Goal: Task Accomplishment & Management: Manage account settings

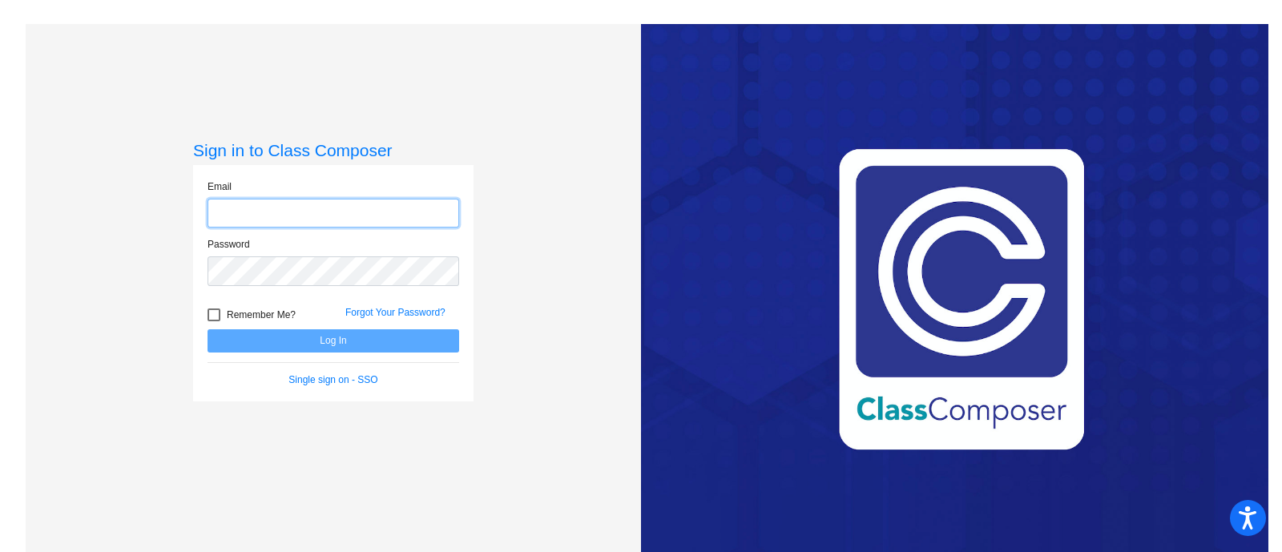
type input "[PERSON_NAME][EMAIL_ADDRESS][PERSON_NAME][DOMAIN_NAME]"
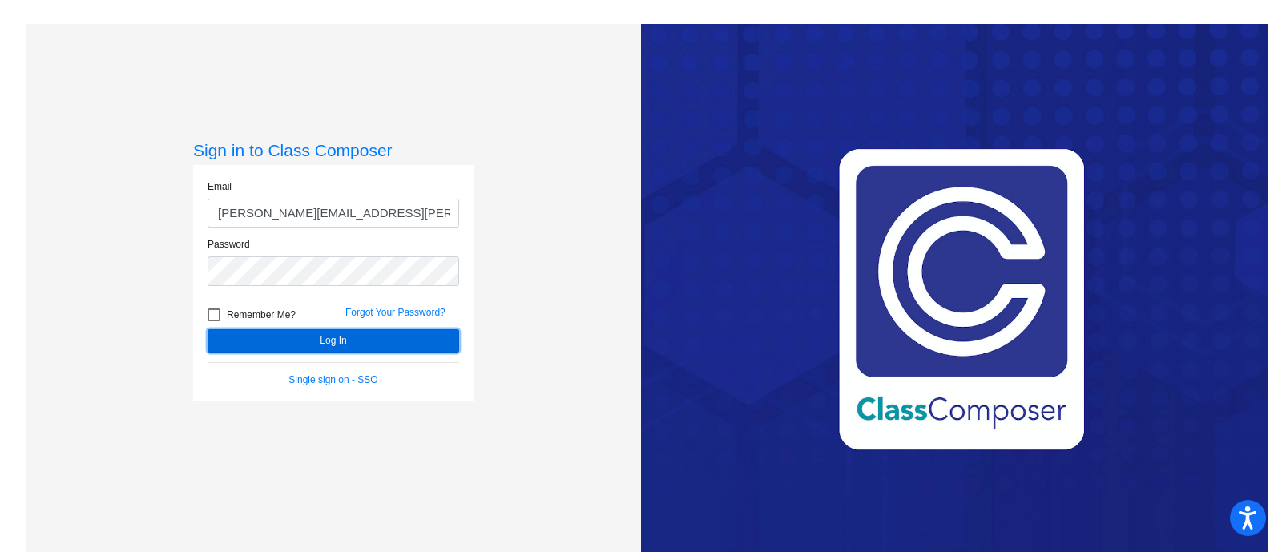
click at [325, 341] on button "Log In" at bounding box center [334, 340] width 252 height 23
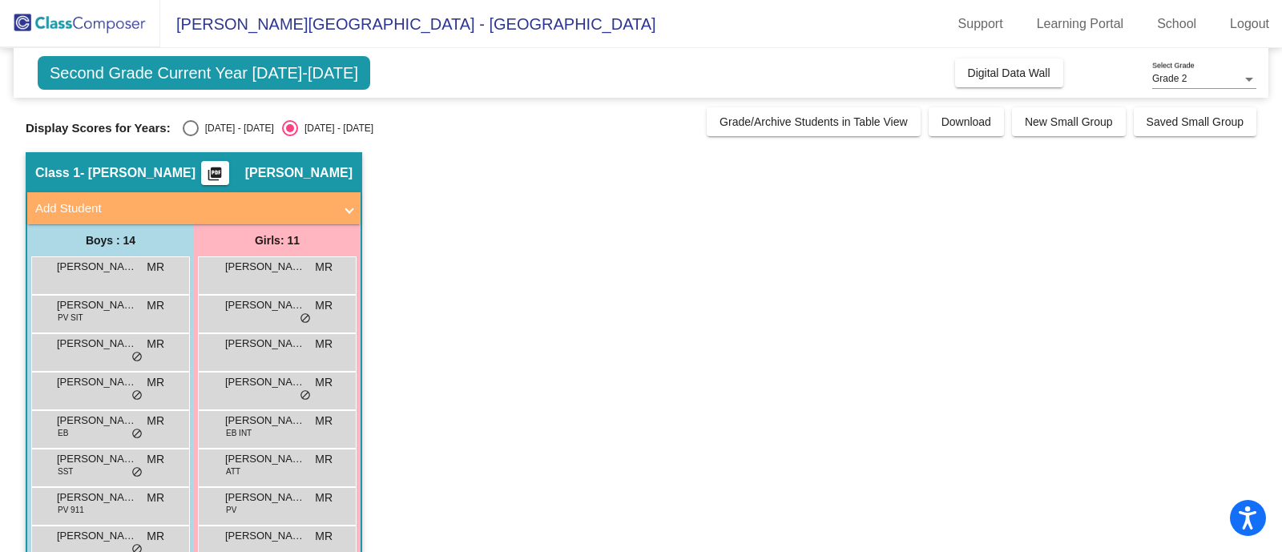
click at [188, 122] on div "Select an option" at bounding box center [191, 128] width 16 height 16
click at [190, 136] on input "[DATE] - [DATE]" at bounding box center [190, 136] width 1 height 1
radio input "true"
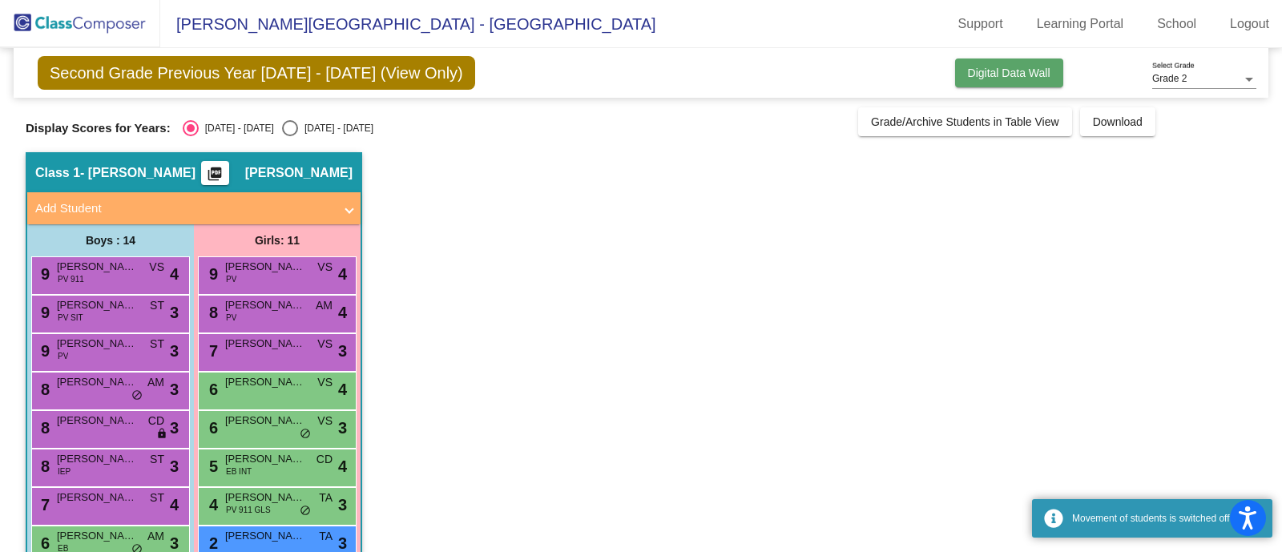
click at [1006, 71] on span "Digital Data Wall" at bounding box center [1009, 73] width 83 height 13
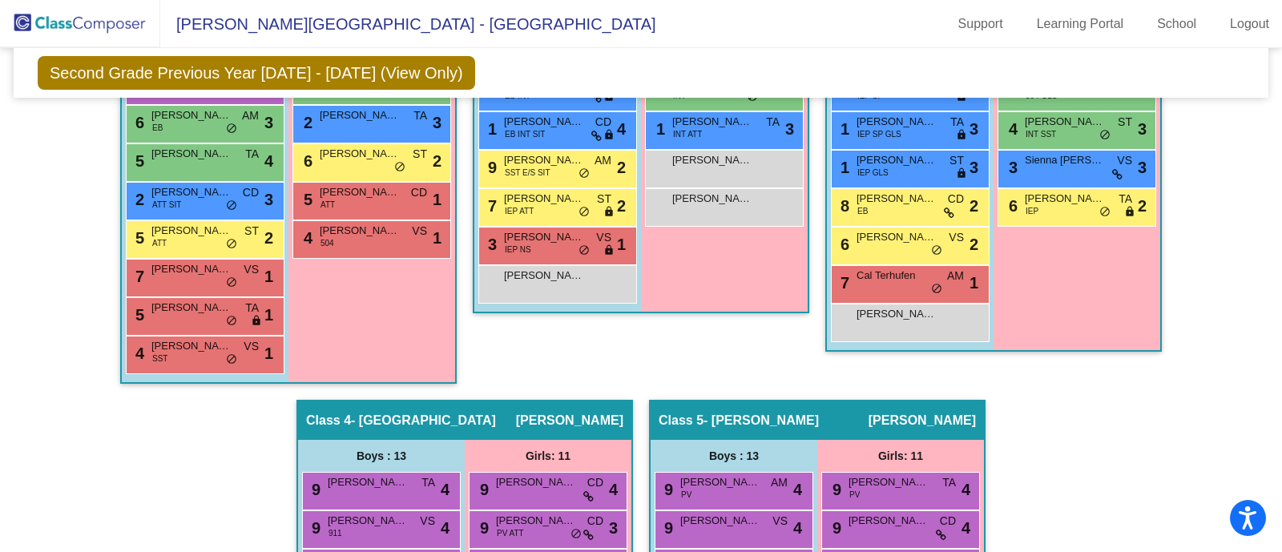
scroll to position [700, 0]
click at [200, 236] on div "5 [PERSON_NAME] ATT ST lock do_not_disturb_alt 2" at bounding box center [203, 237] width 153 height 33
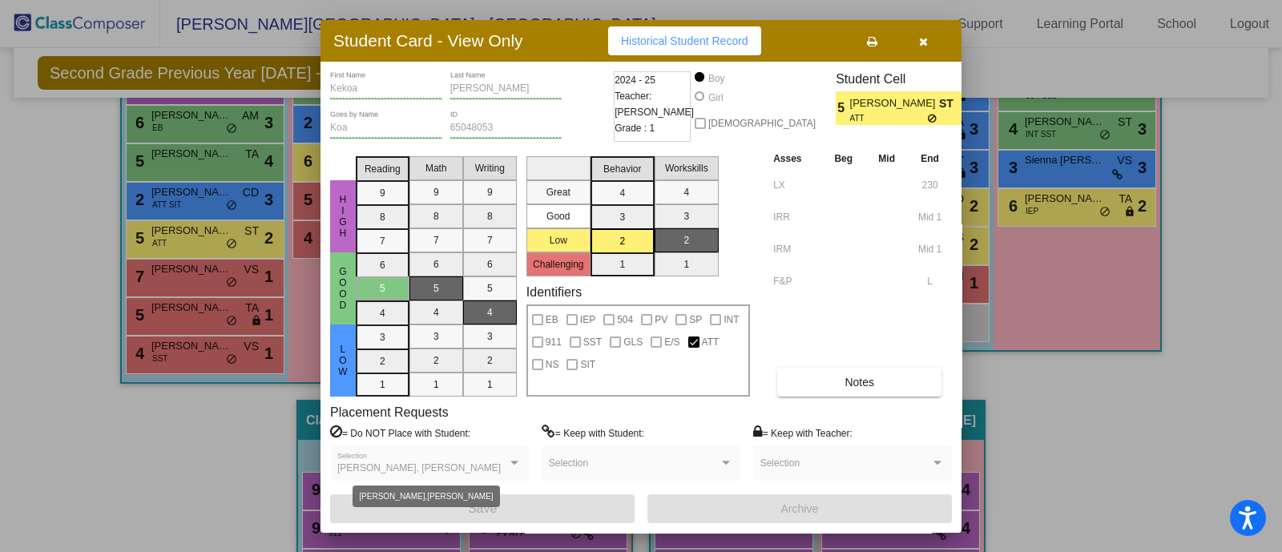
click at [511, 461] on div at bounding box center [514, 463] width 8 height 4
click at [477, 459] on div "[PERSON_NAME], [PERSON_NAME] Selection" at bounding box center [429, 467] width 184 height 29
click at [479, 459] on div "[PERSON_NAME], [PERSON_NAME] Selection" at bounding box center [429, 467] width 184 height 29
click at [473, 457] on div "[PERSON_NAME], [PERSON_NAME] Selection" at bounding box center [429, 467] width 184 height 29
click at [921, 37] on icon "button" at bounding box center [923, 41] width 9 height 11
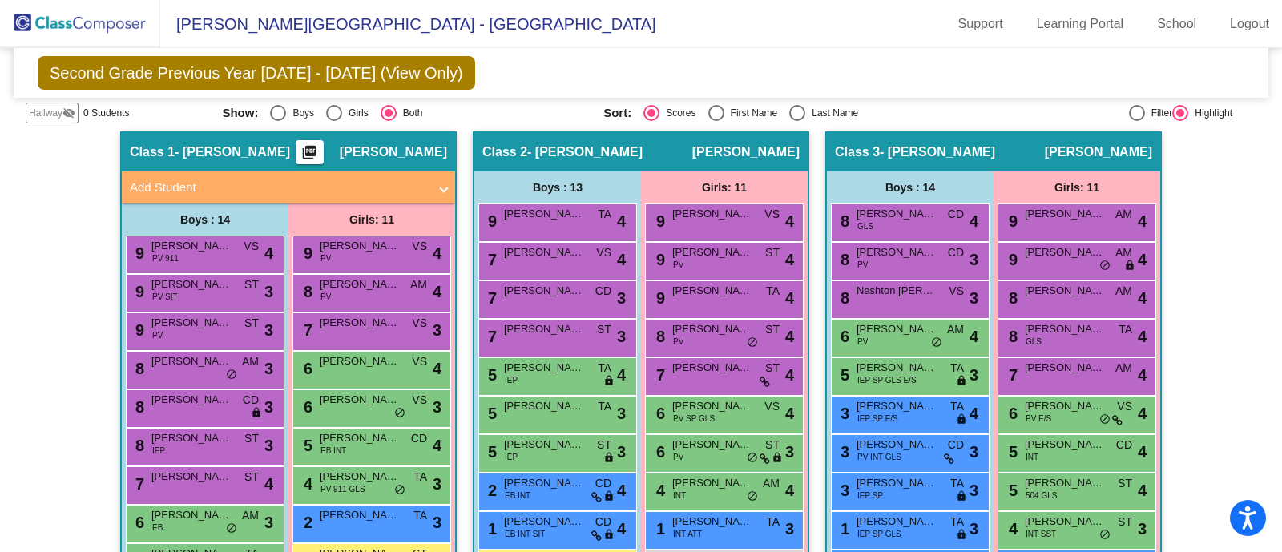
scroll to position [0, 0]
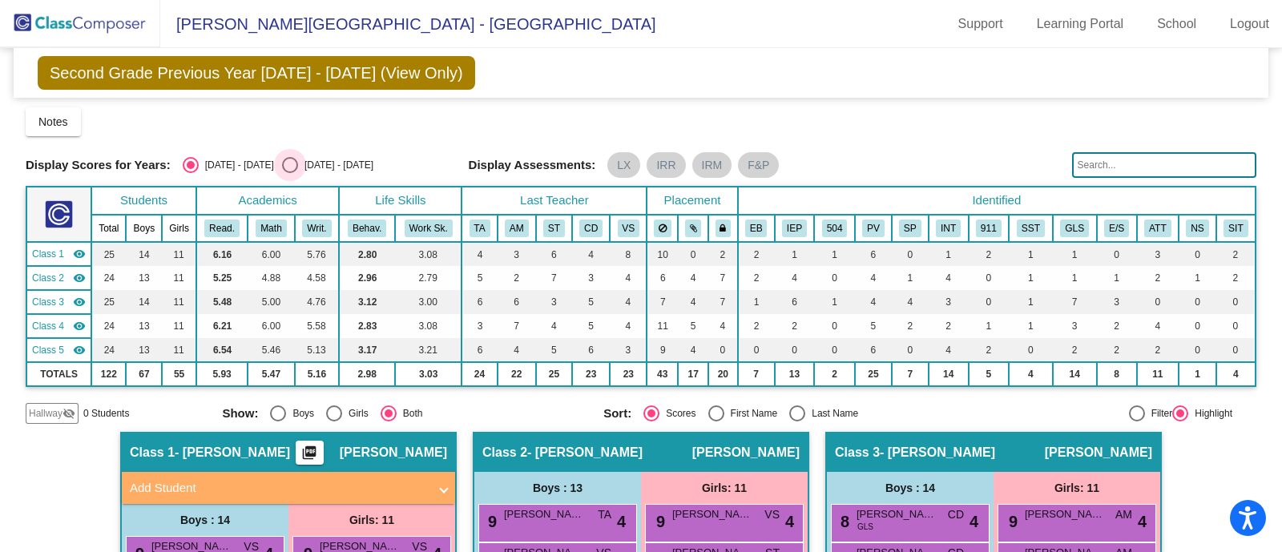
click at [282, 159] on div "Select an option" at bounding box center [290, 165] width 16 height 16
click at [289, 173] on input "[DATE] - [DATE]" at bounding box center [289, 173] width 1 height 1
radio input "true"
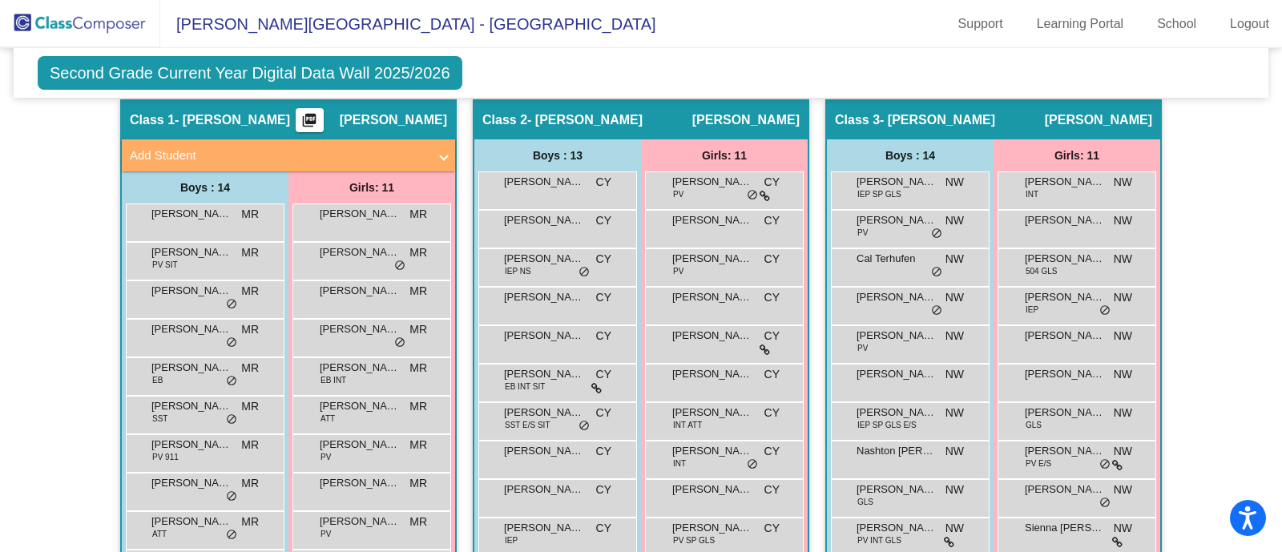
scroll to position [601, 0]
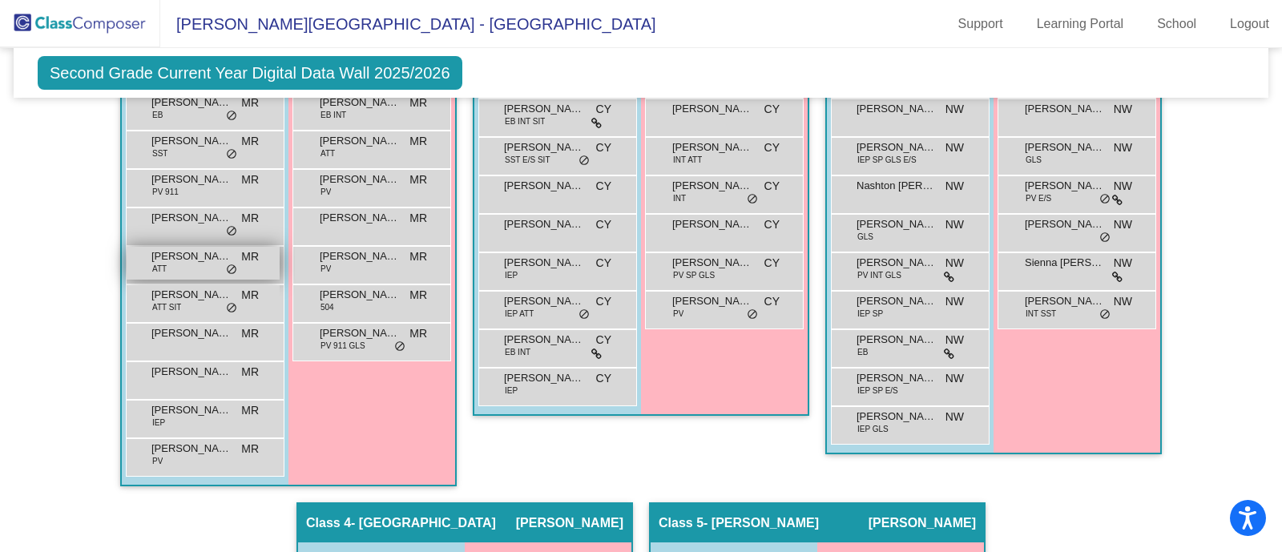
click at [208, 264] on div "[PERSON_NAME] ATT MR lock do_not_disturb_alt" at bounding box center [203, 263] width 153 height 33
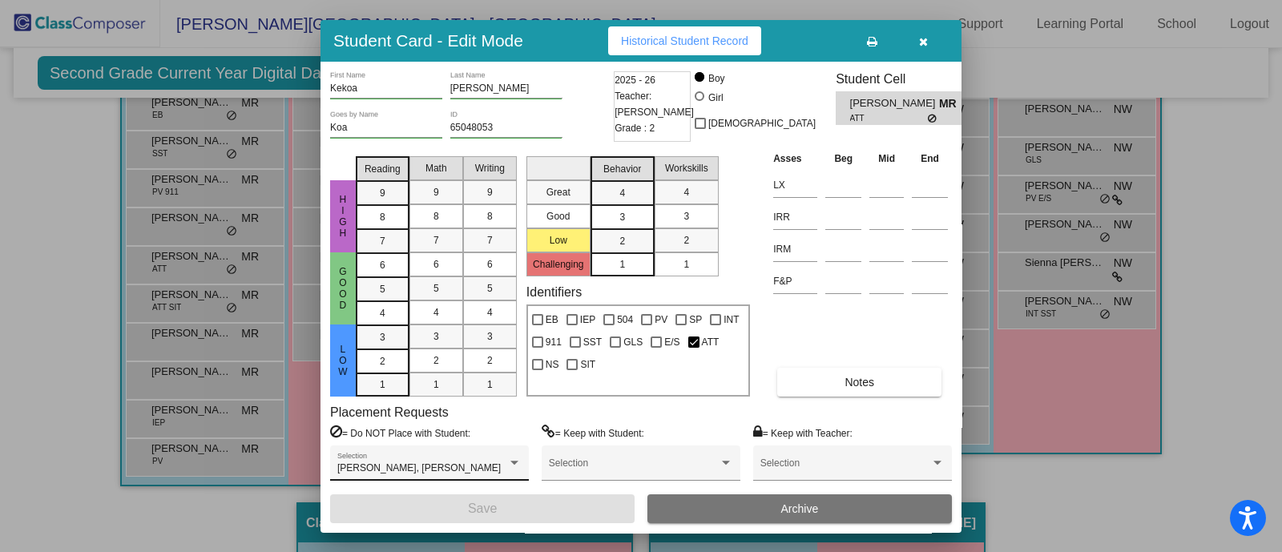
click at [506, 459] on div "[PERSON_NAME], [PERSON_NAME] Selection" at bounding box center [429, 467] width 184 height 29
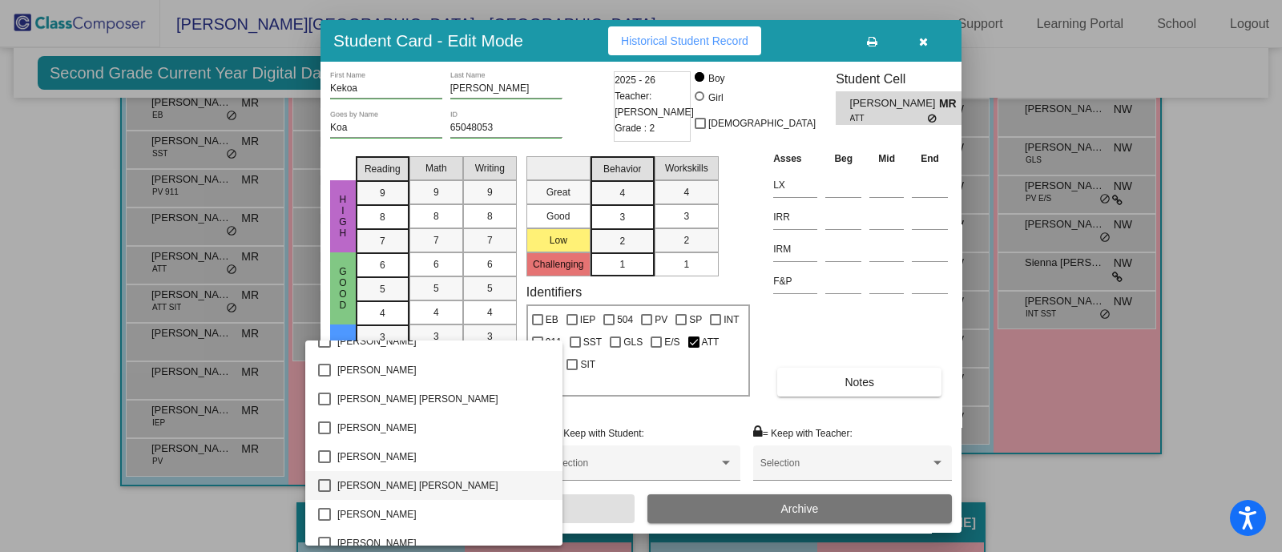
scroll to position [3285, 0]
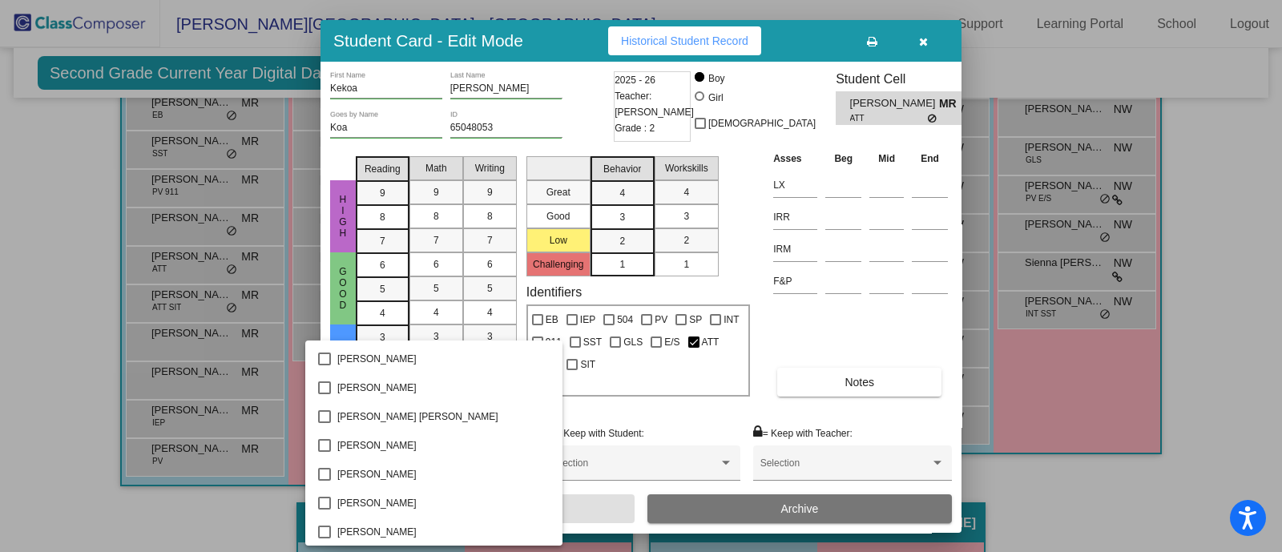
click at [921, 38] on div at bounding box center [641, 276] width 1282 height 552
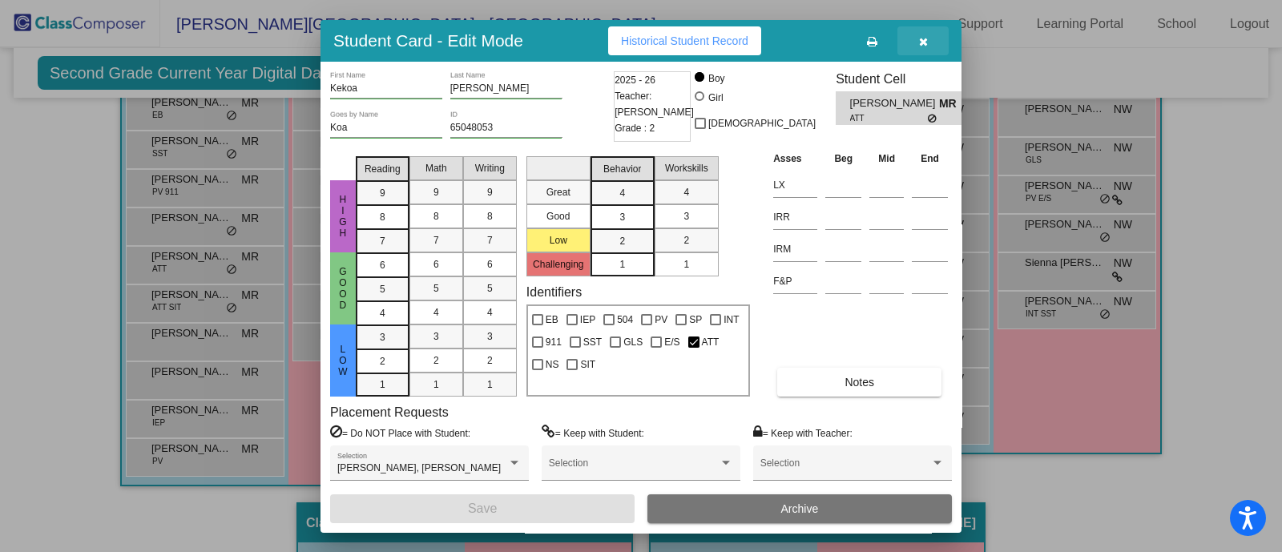
click at [922, 40] on icon "button" at bounding box center [923, 41] width 9 height 11
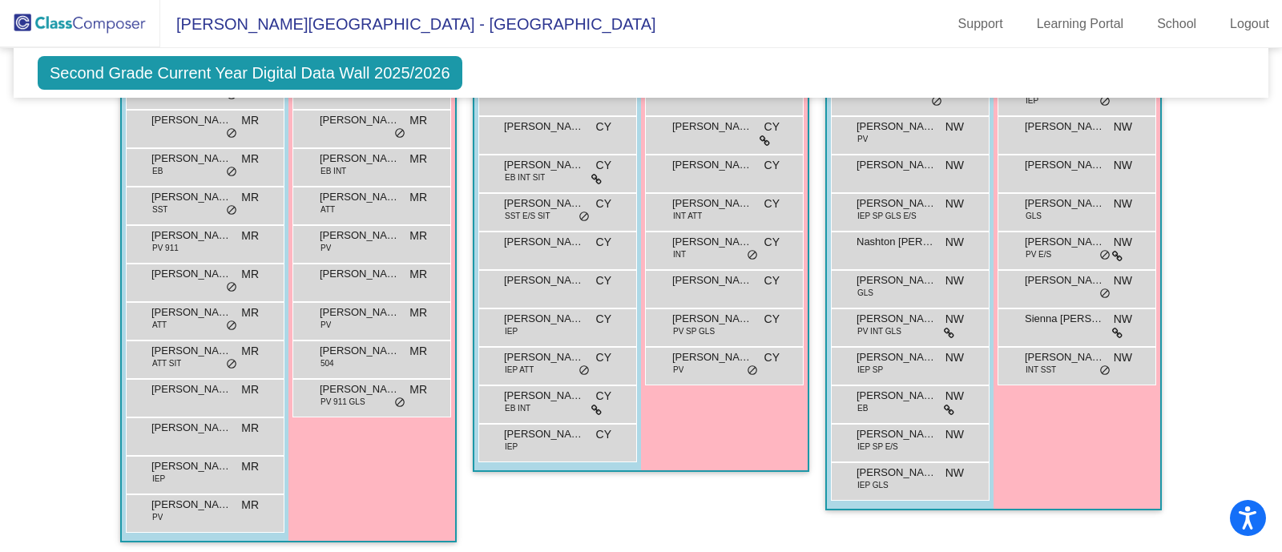
scroll to position [445, 0]
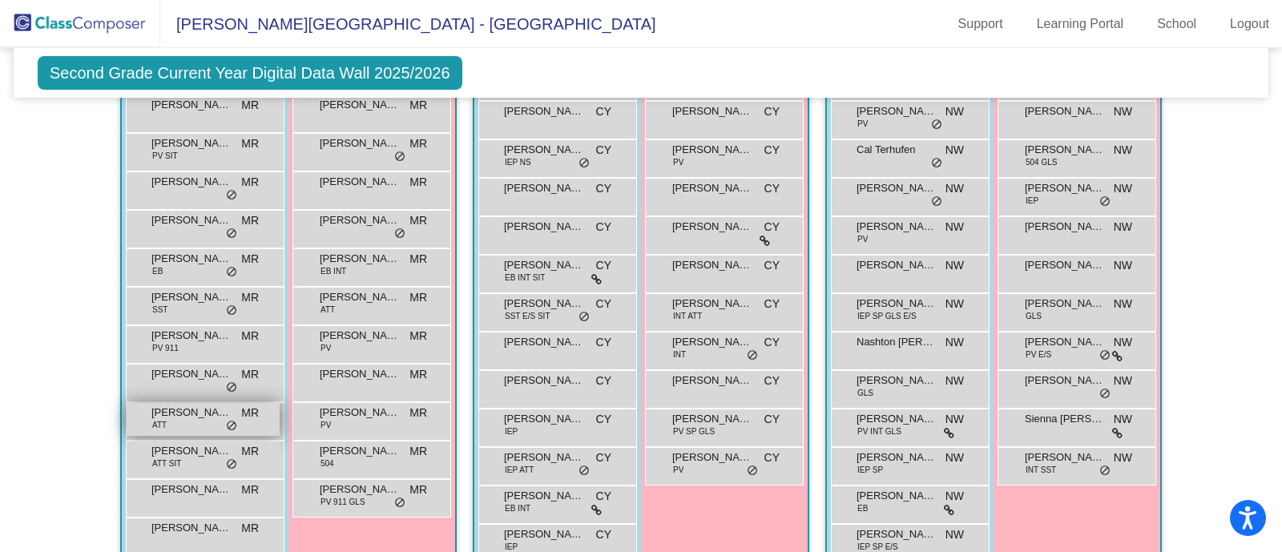
click at [186, 421] on div "[PERSON_NAME] ATT MR lock do_not_disturb_alt" at bounding box center [203, 419] width 153 height 33
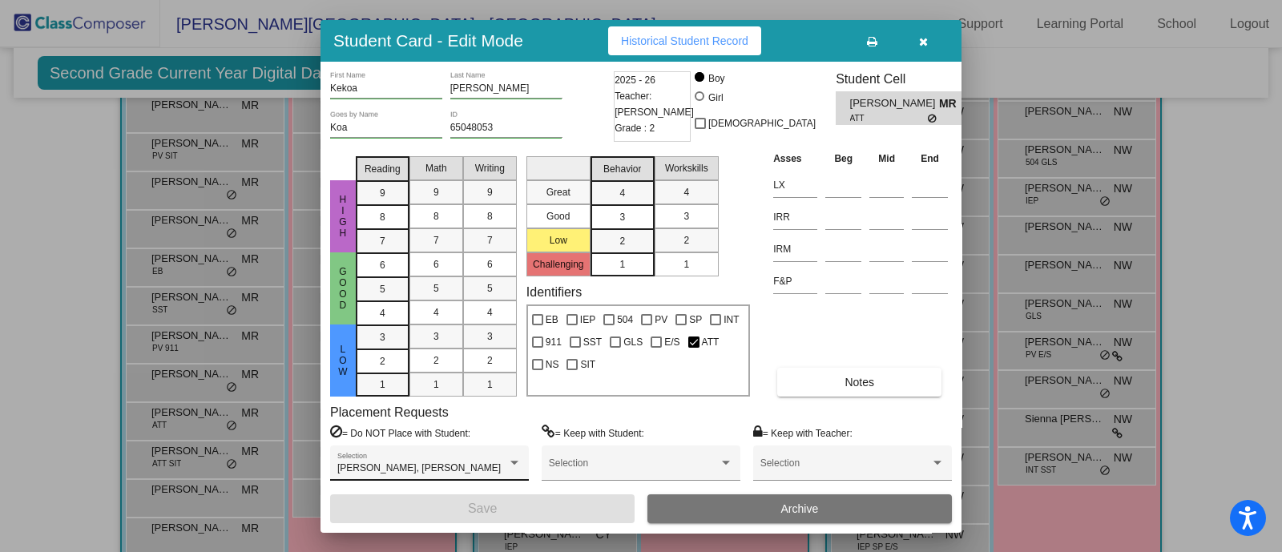
click at [521, 461] on div "[PERSON_NAME], [PERSON_NAME] Selection" at bounding box center [429, 464] width 199 height 36
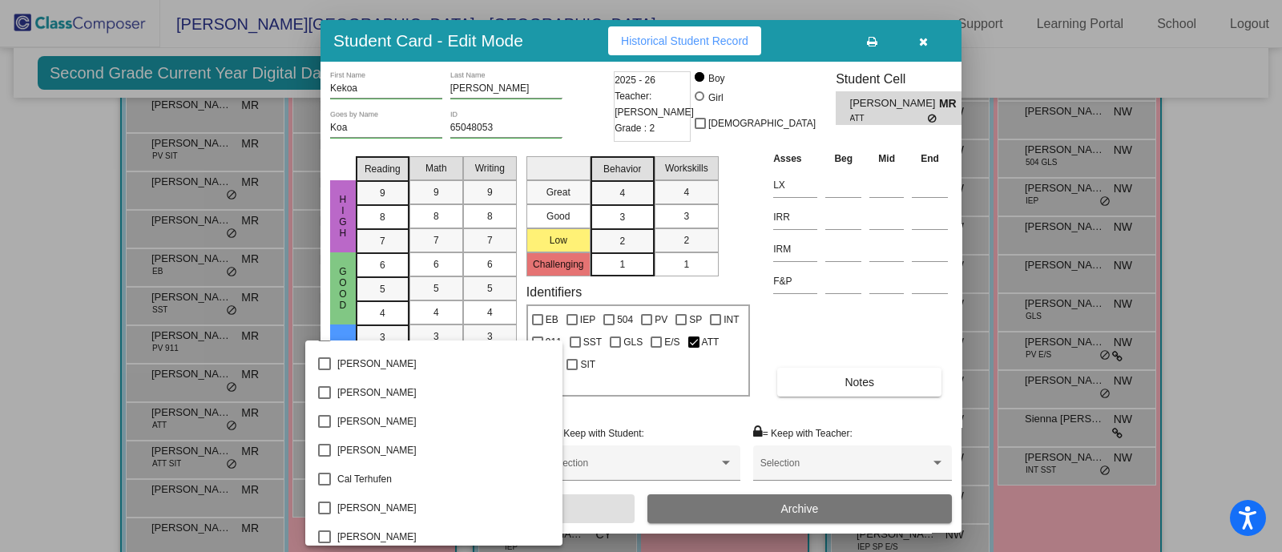
scroll to position [0, 0]
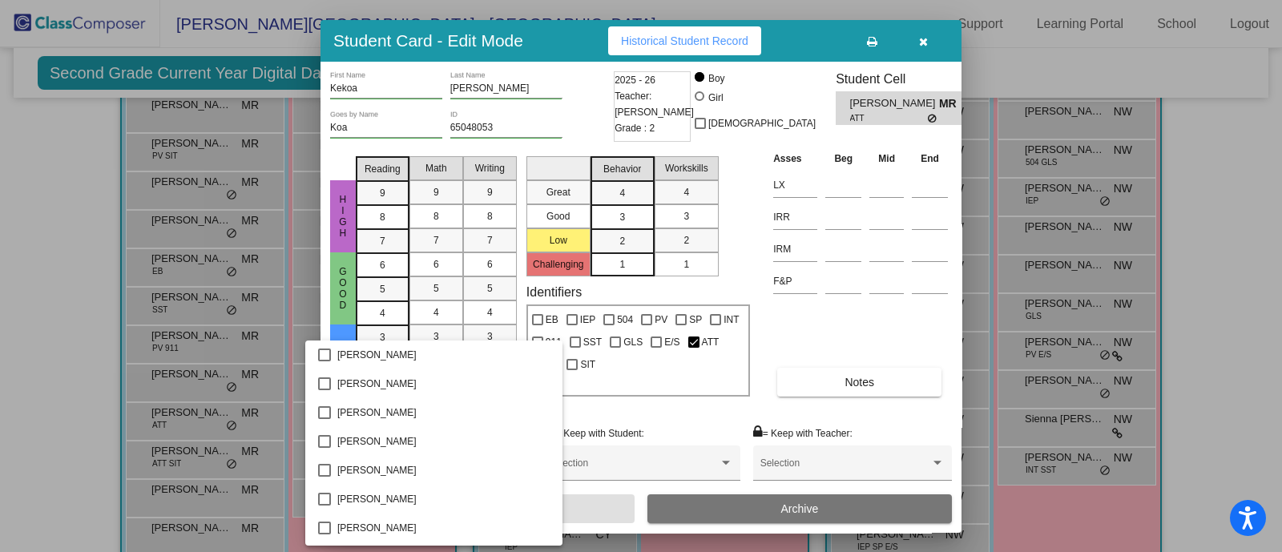
click at [917, 35] on div at bounding box center [641, 276] width 1282 height 552
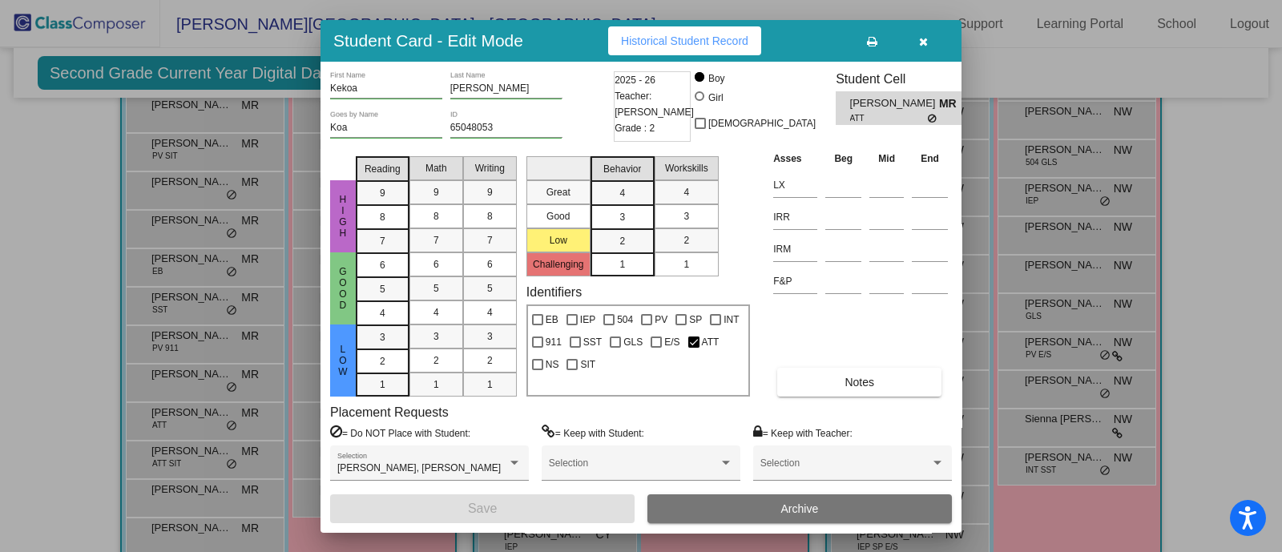
click at [923, 39] on icon "button" at bounding box center [923, 41] width 9 height 11
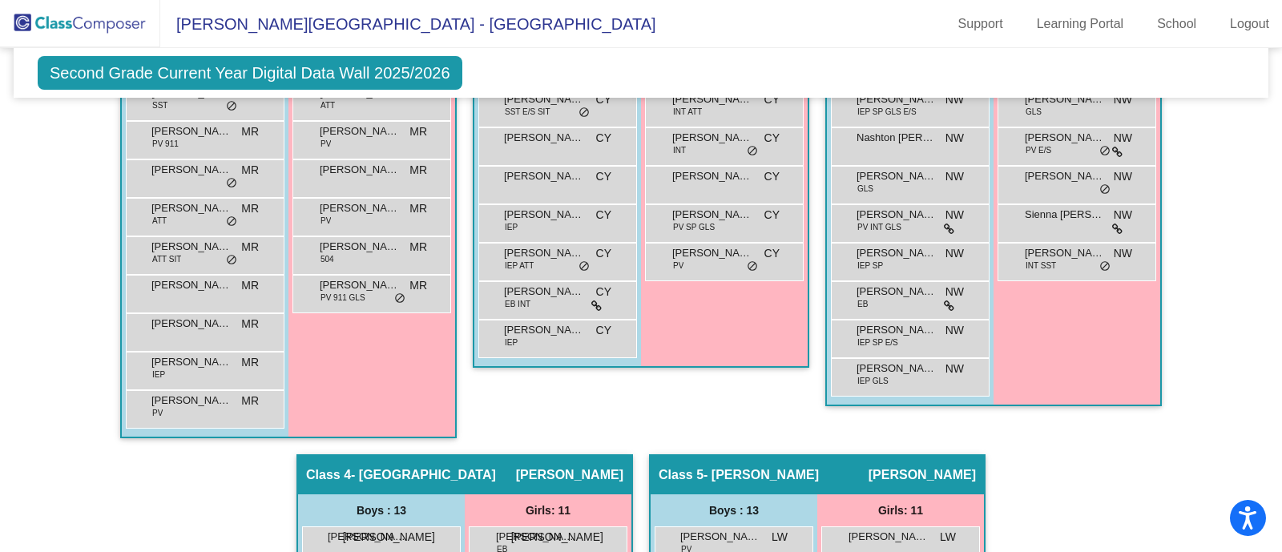
scroll to position [445, 0]
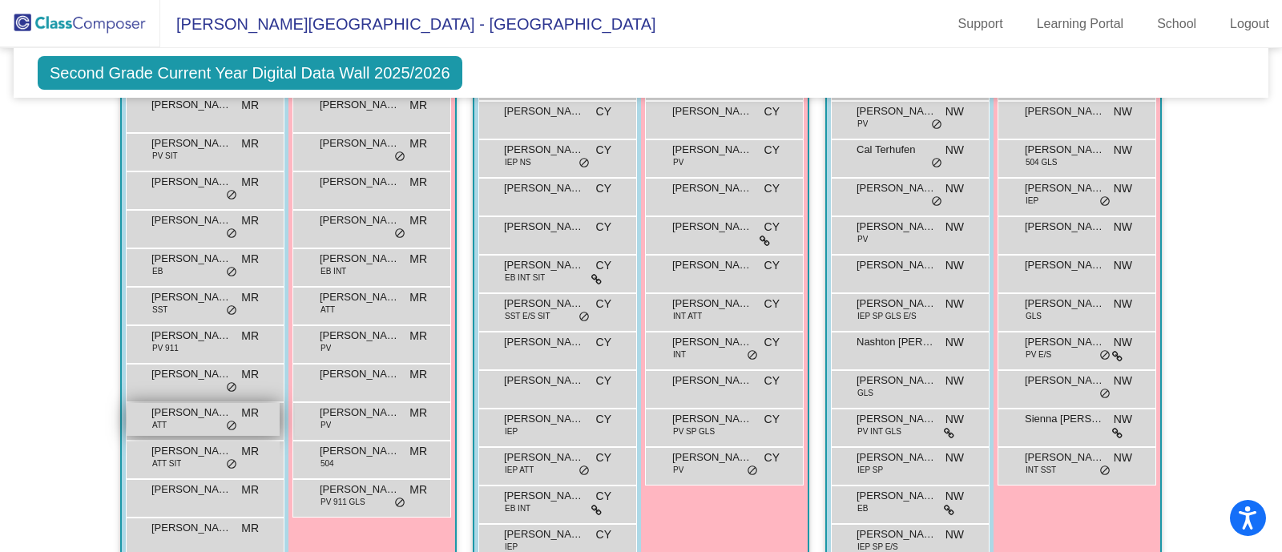
click at [204, 414] on span "[PERSON_NAME]" at bounding box center [191, 413] width 80 height 16
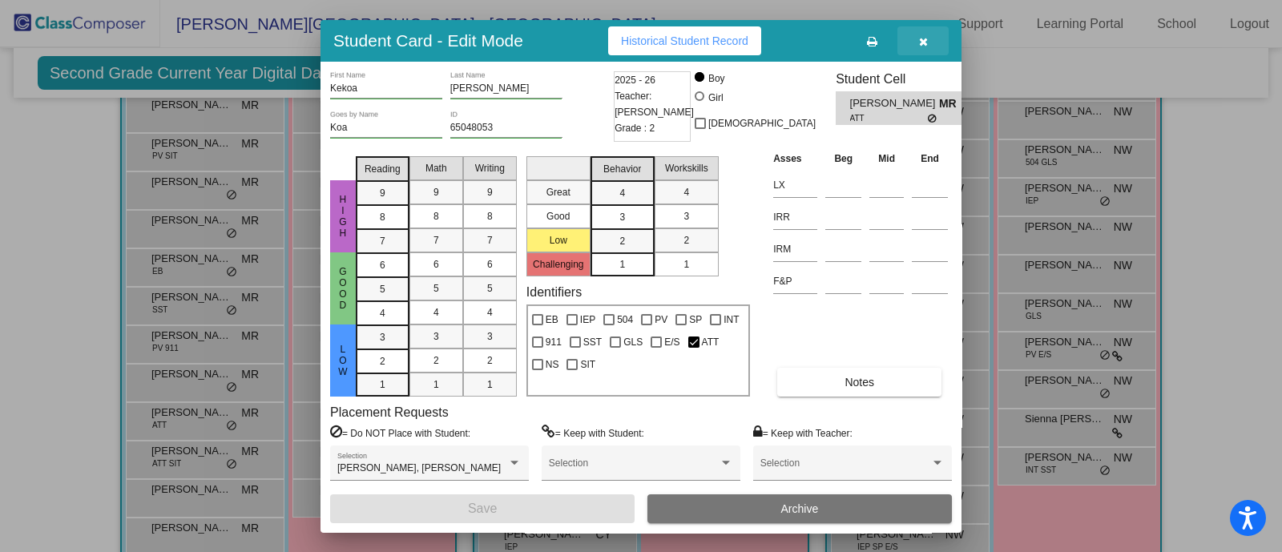
click at [921, 40] on icon "button" at bounding box center [923, 41] width 9 height 11
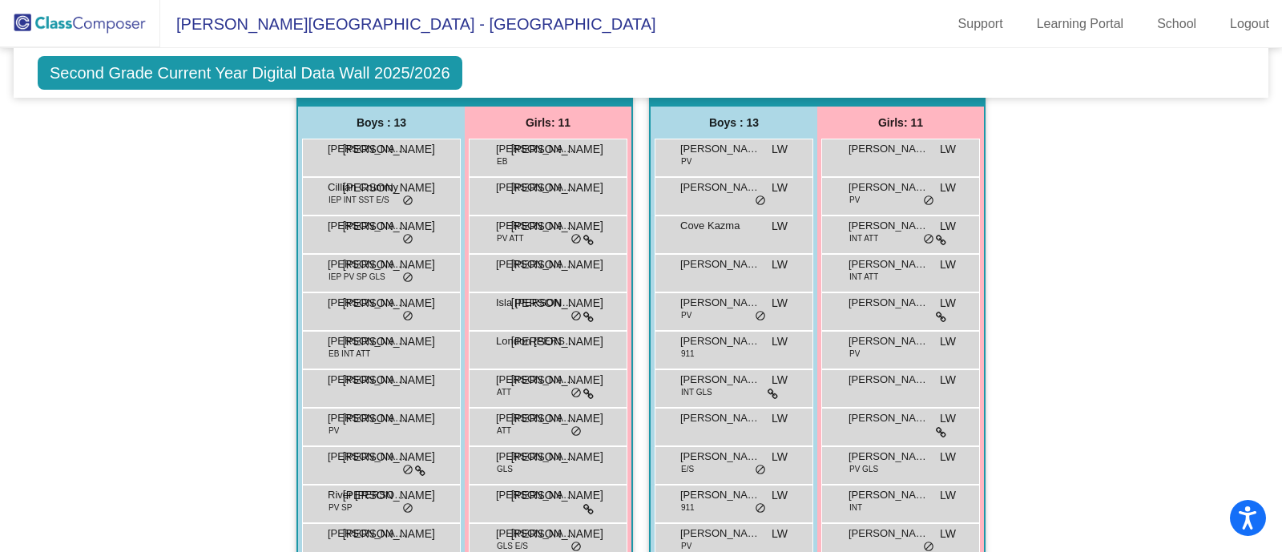
scroll to position [1146, 0]
